Goal: Task Accomplishment & Management: Use online tool/utility

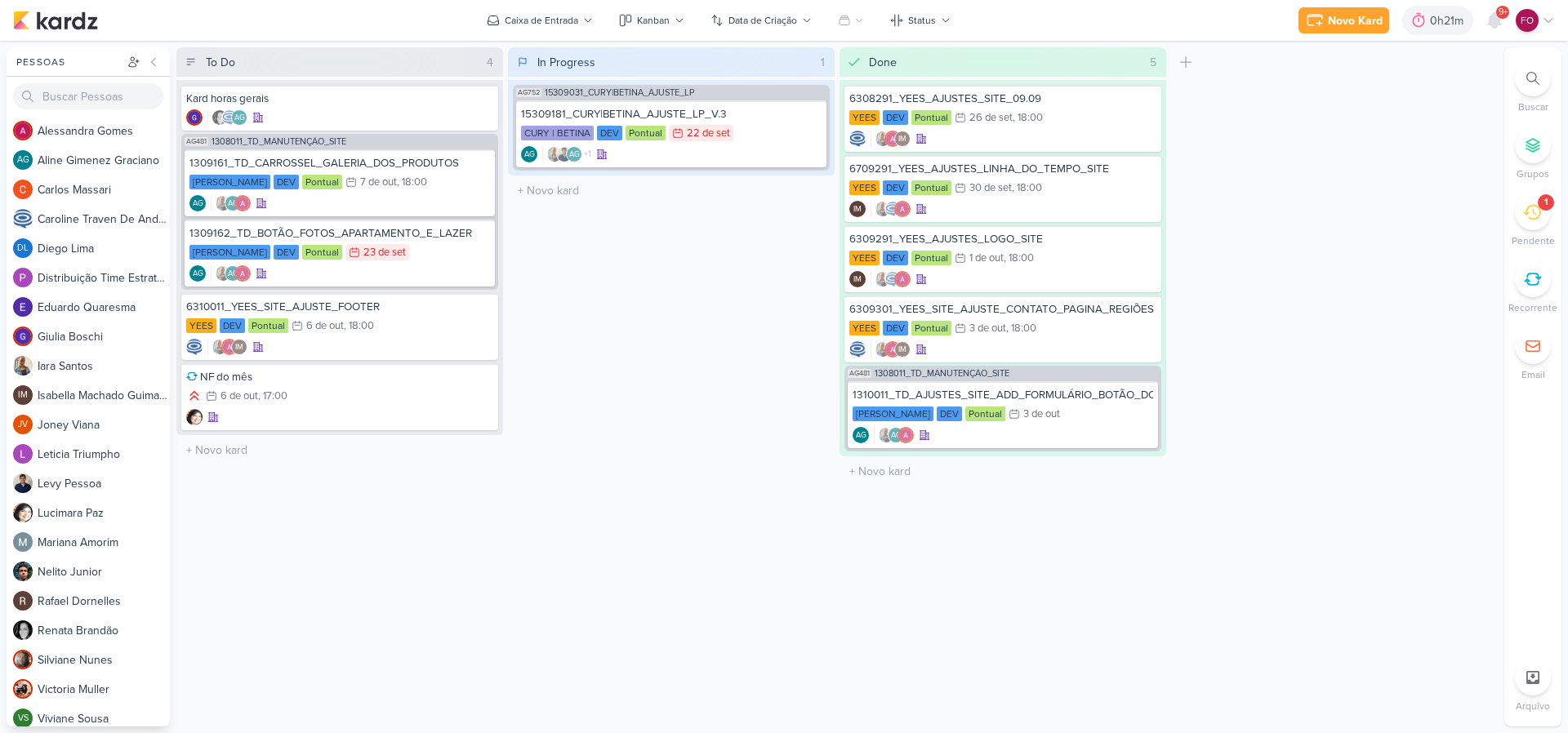
click at [1540, 201] on div "1" at bounding box center [1547, 202] width 17 height 17
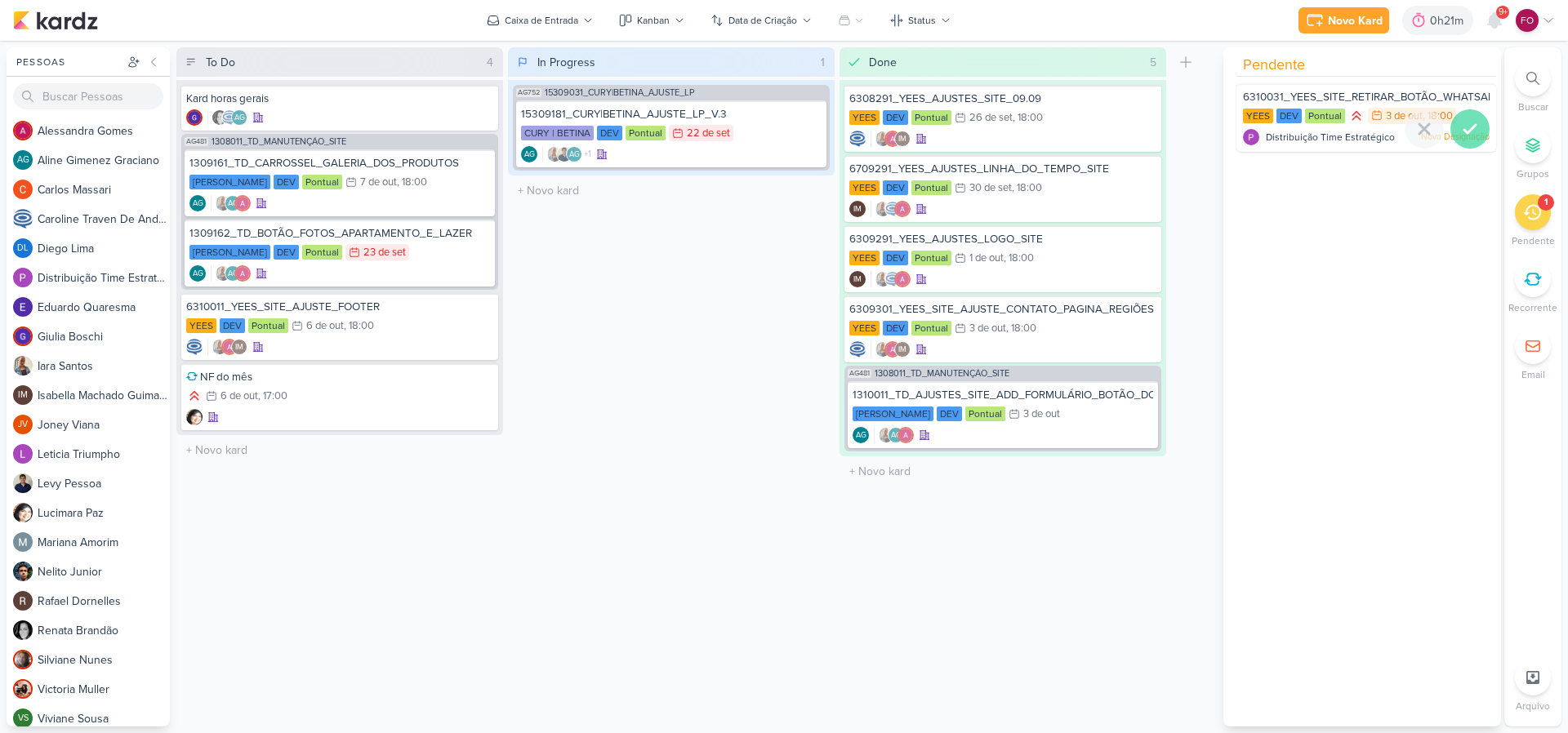
click at [1461, 120] on icon at bounding box center [1471, 129] width 20 height 20
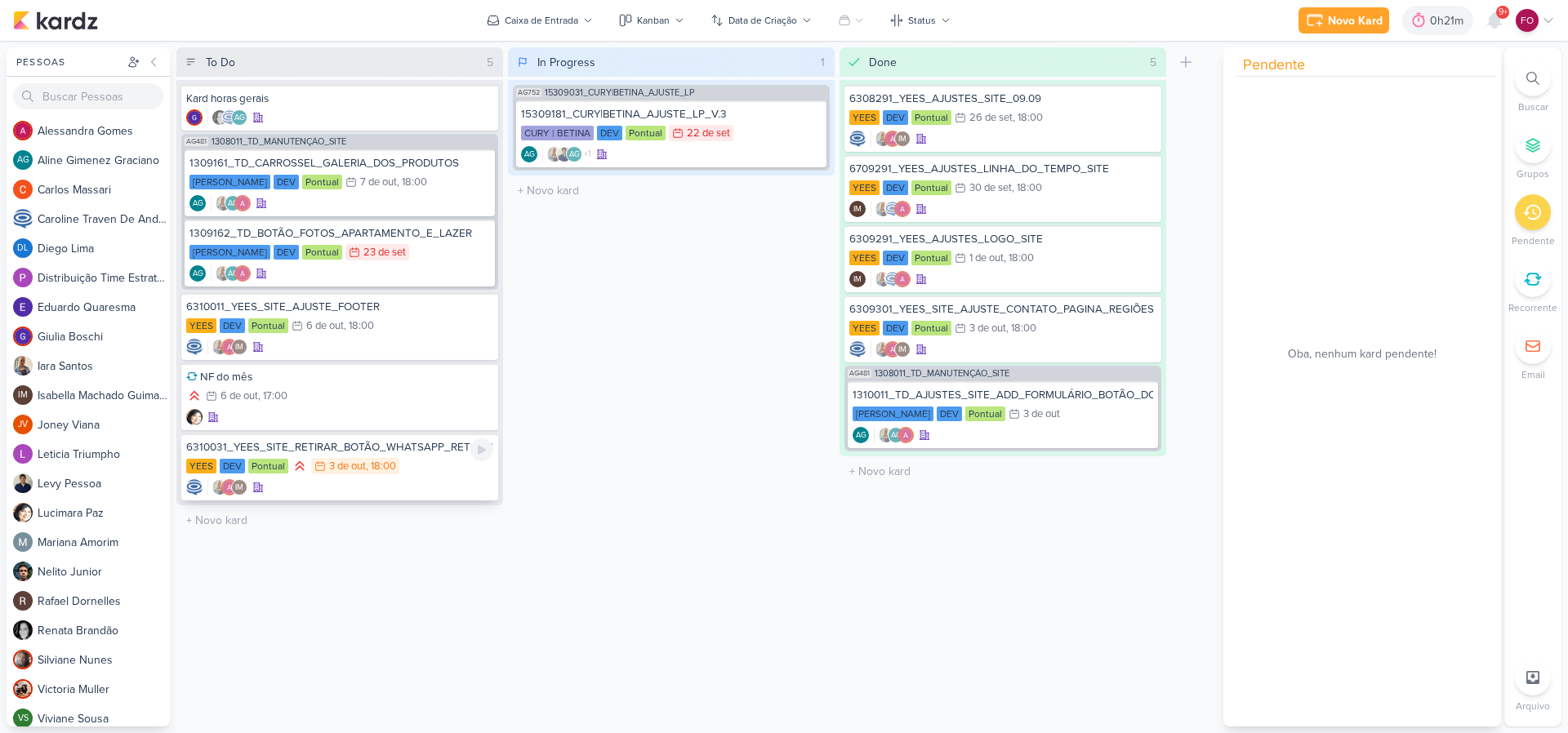
click at [433, 473] on div "YEES DEV Pontual 3/10 [DATE] 18:00" at bounding box center [340, 467] width 307 height 18
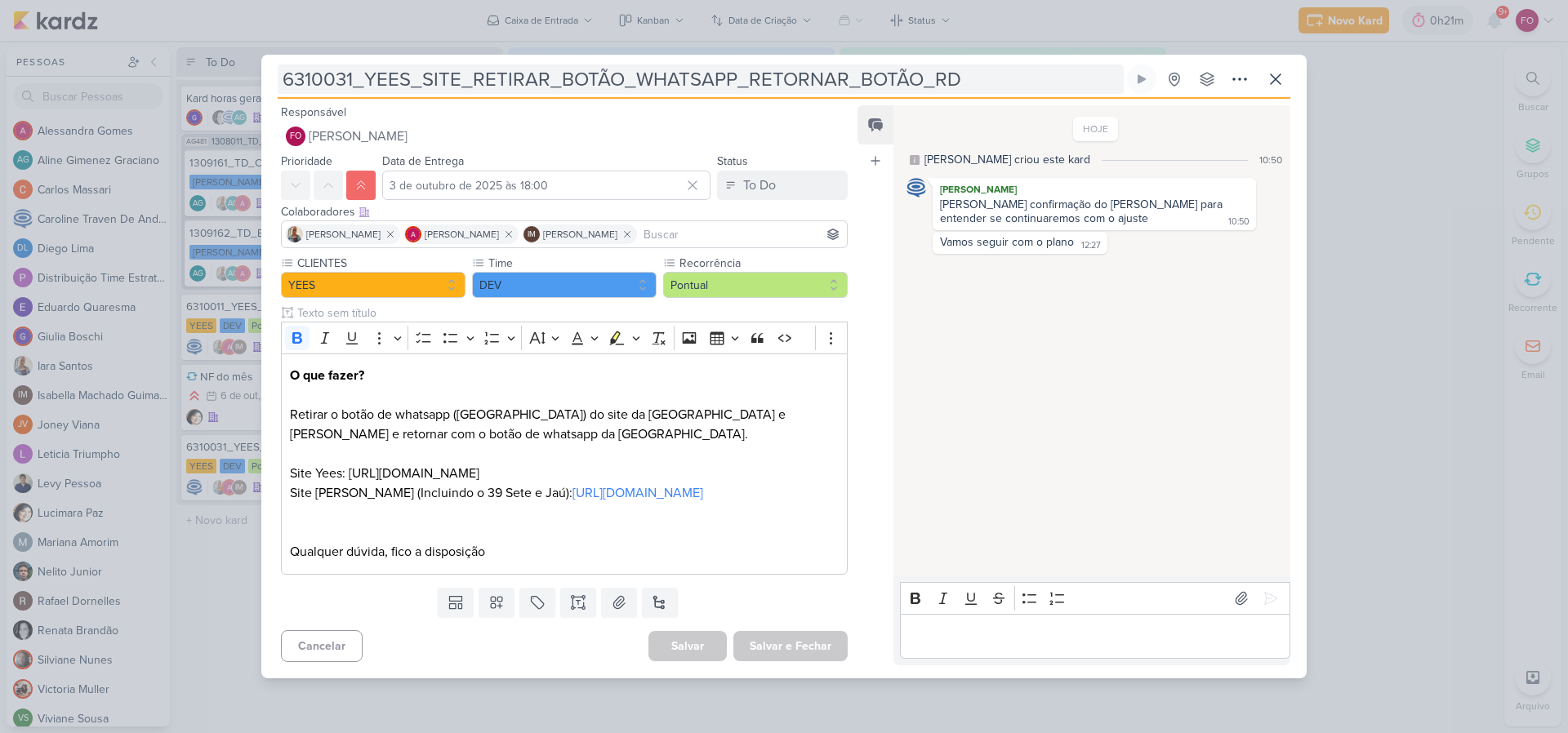
click at [590, 73] on input "6310031_YEES_SITE_RETIRAR_BOTÃO_WHATSAPP_RETORNAR_BOTÃO_RD" at bounding box center [700, 79] width 846 height 30
click at [1409, 148] on div "6310031_YEES_SITE_RETIRAR_BOTÃO_WHATSAPP_RETORNAR_BOTÃO_RD" at bounding box center [784, 366] width 1568 height 733
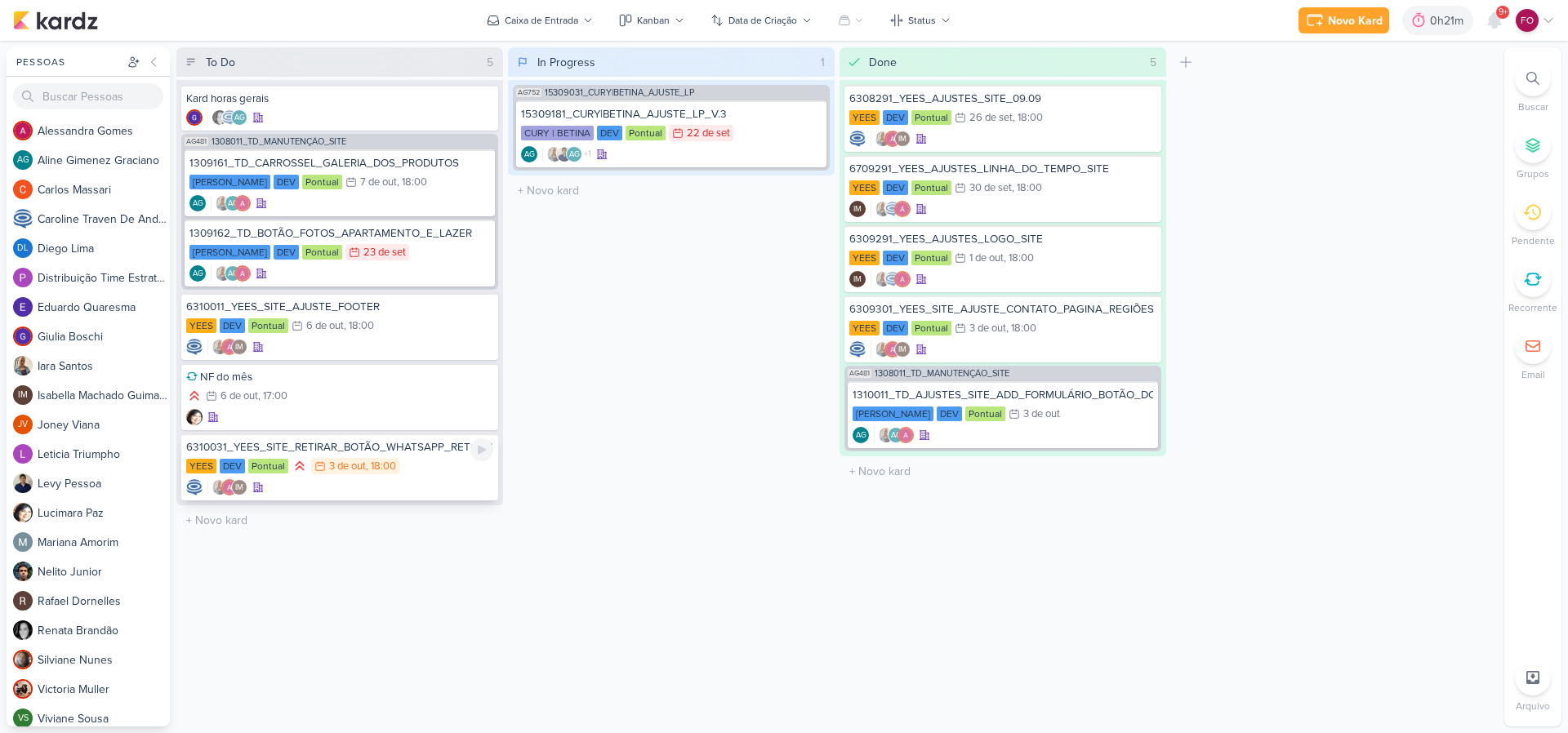
click at [414, 475] on div "YEES DEV Pontual 3/10 [DATE] 18:00" at bounding box center [340, 467] width 307 height 18
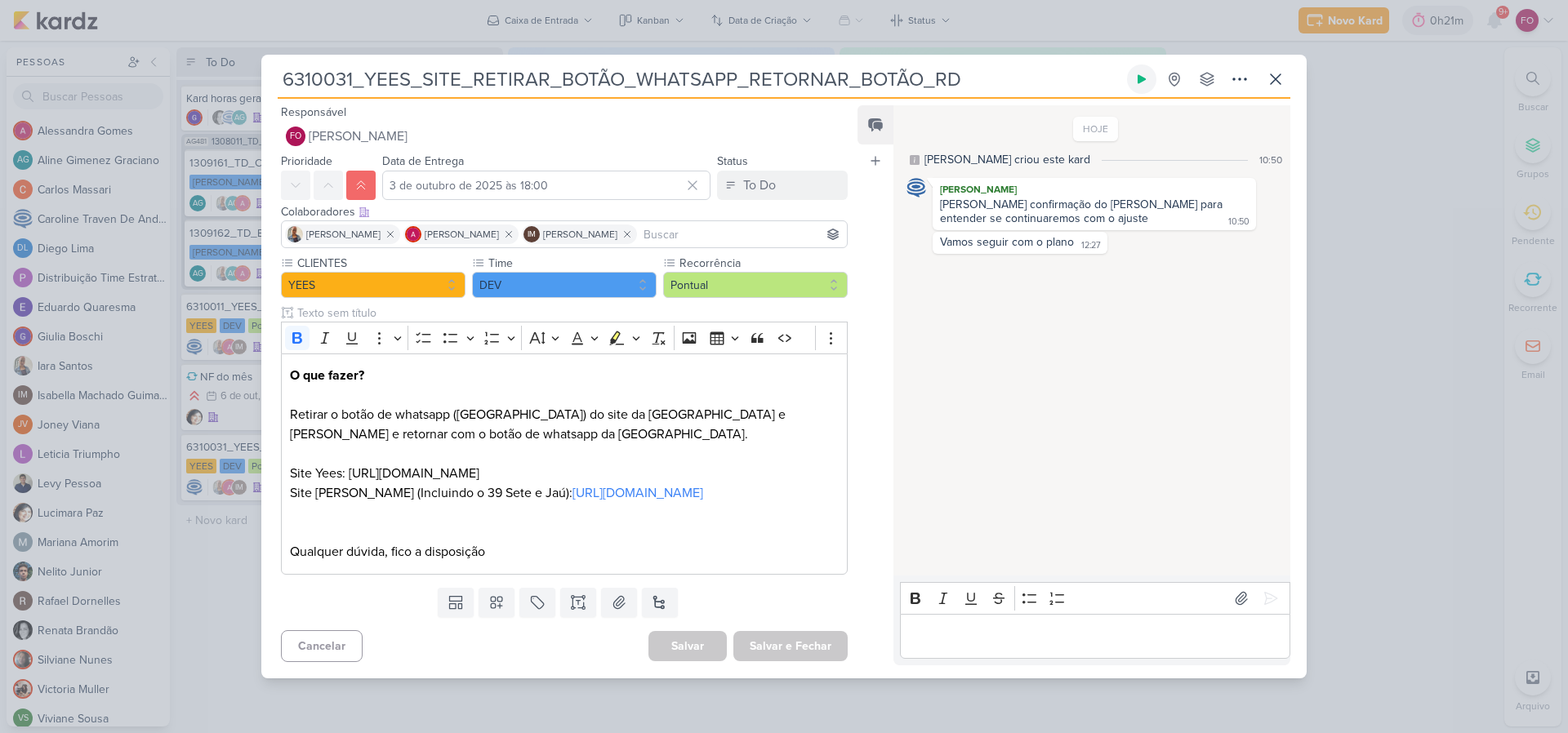
click at [1142, 87] on button at bounding box center [1142, 79] width 30 height 30
click at [959, 631] on p "Editor editing area: main" at bounding box center [1095, 636] width 373 height 20
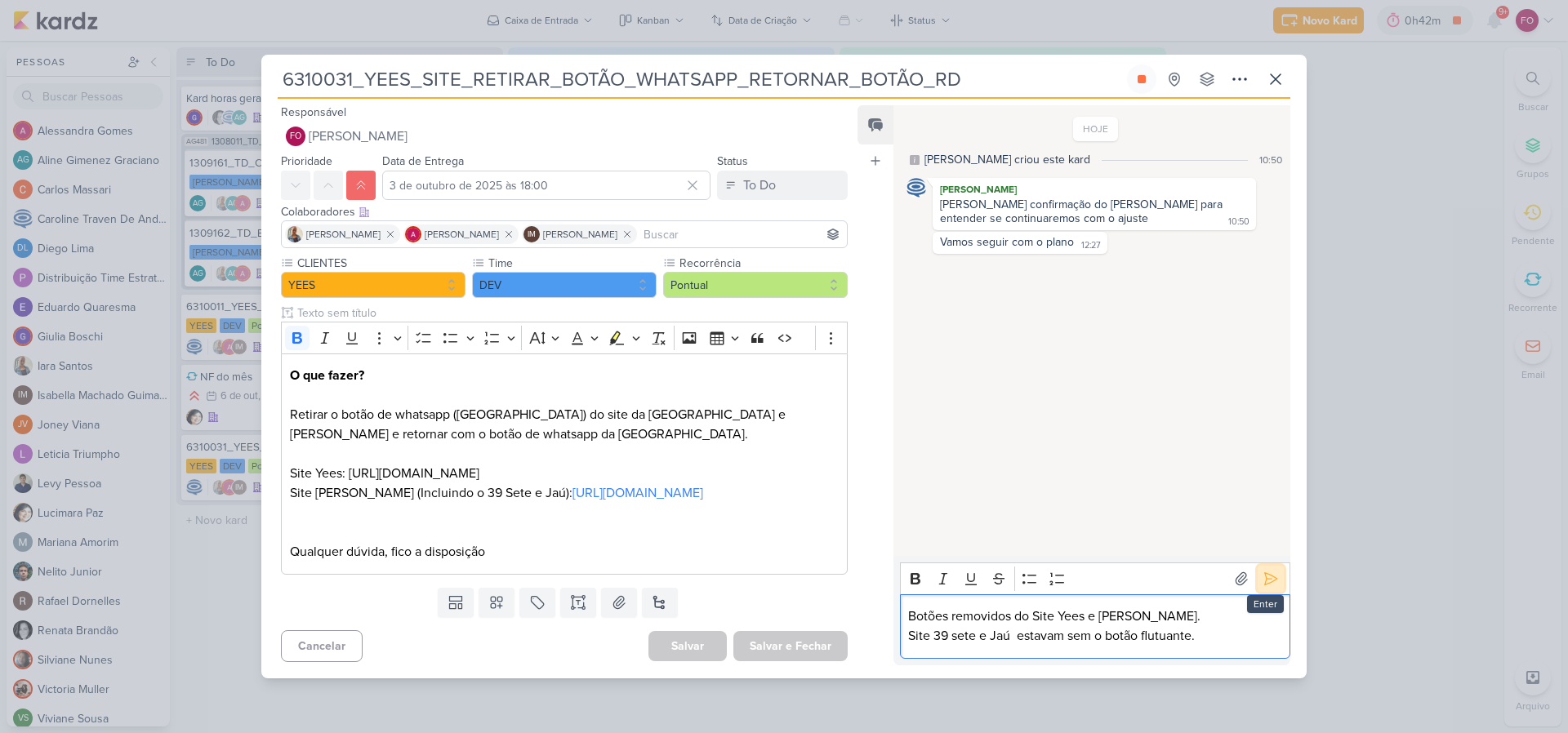
click at [1267, 581] on icon at bounding box center [1271, 579] width 12 height 12
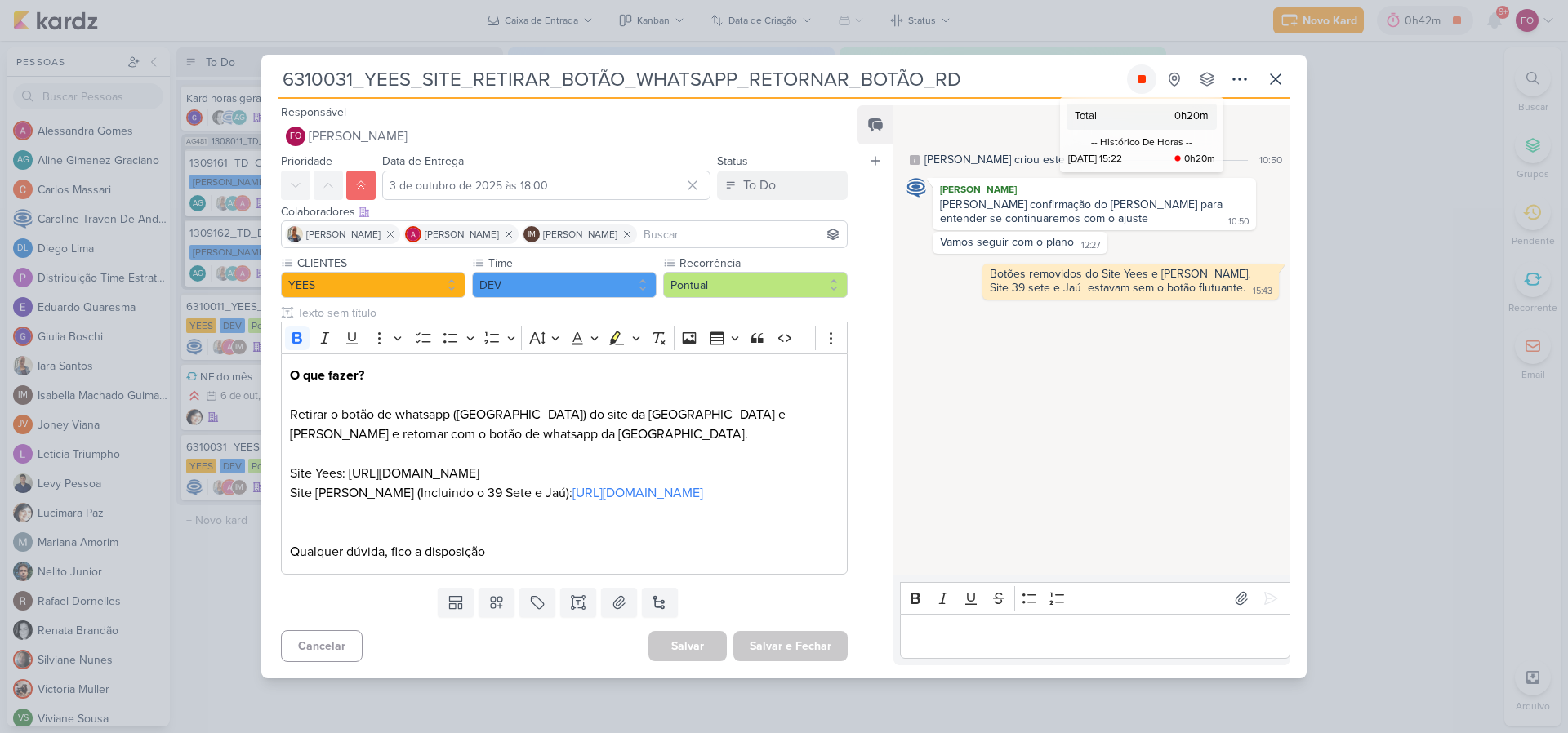
click at [1141, 83] on icon at bounding box center [1142, 79] width 8 height 8
click at [801, 180] on button "To Do" at bounding box center [783, 186] width 130 height 30
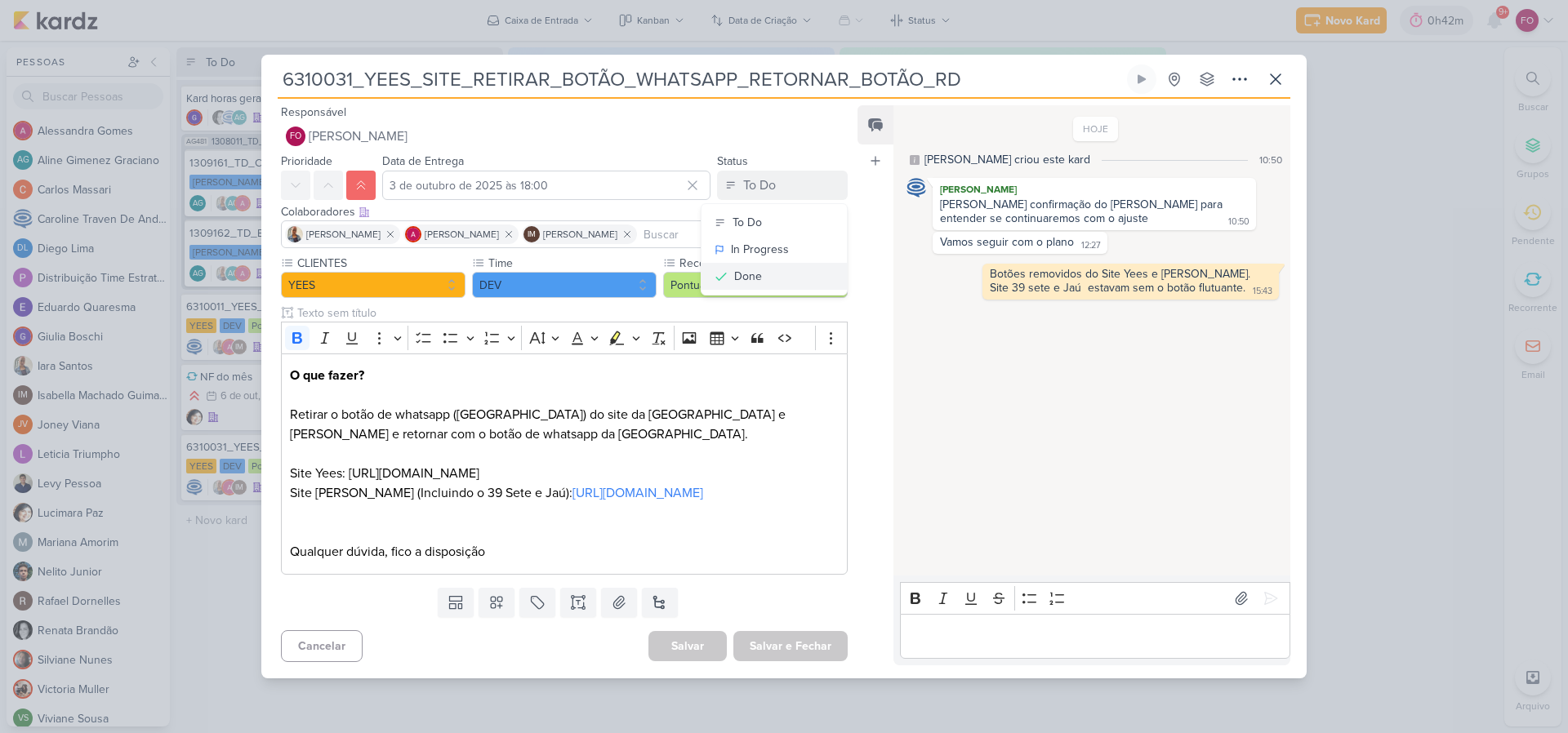
click at [765, 273] on button "Done" at bounding box center [775, 277] width 145 height 27
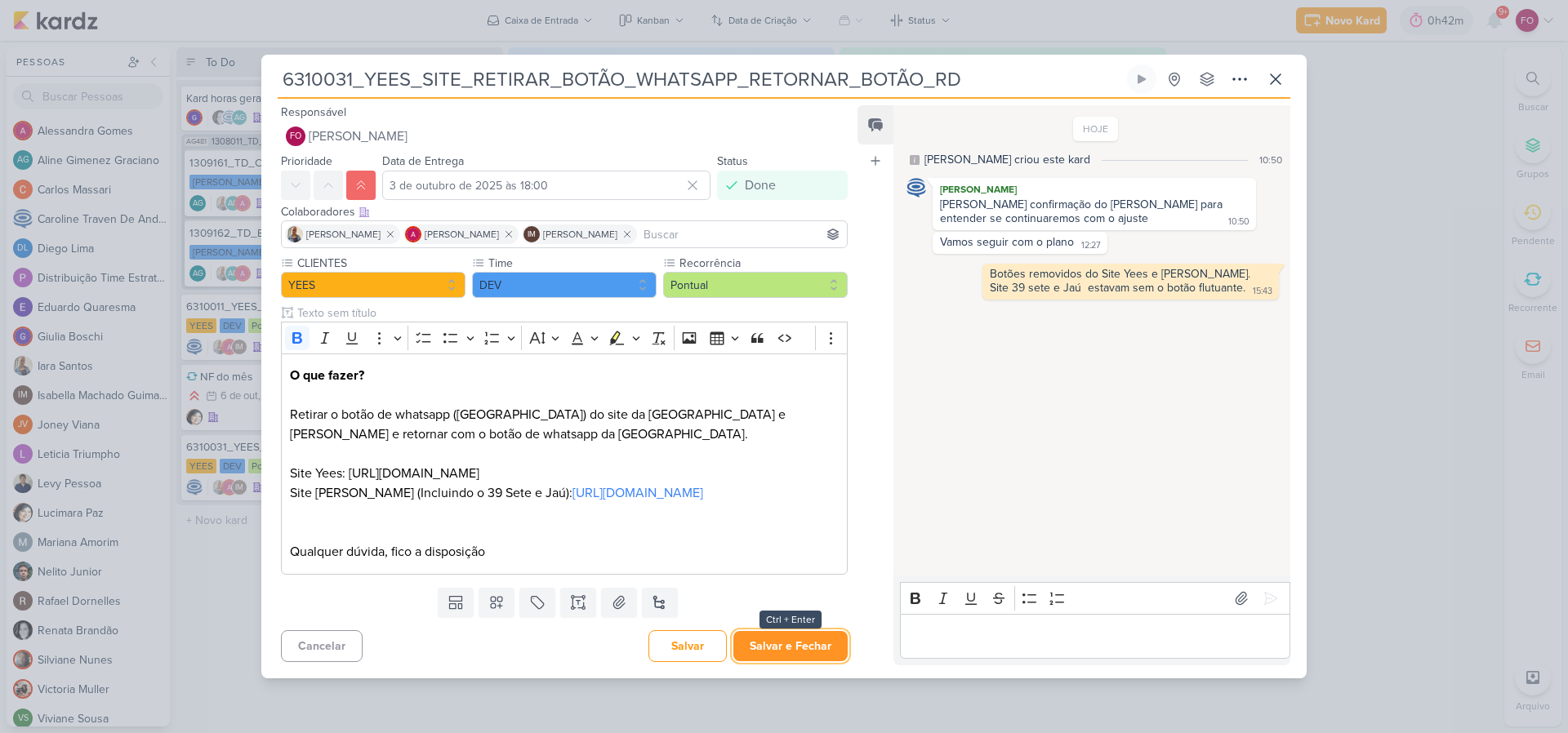
click at [790, 660] on button "Salvar e Fechar" at bounding box center [790, 646] width 114 height 31
